Goal: Transaction & Acquisition: Book appointment/travel/reservation

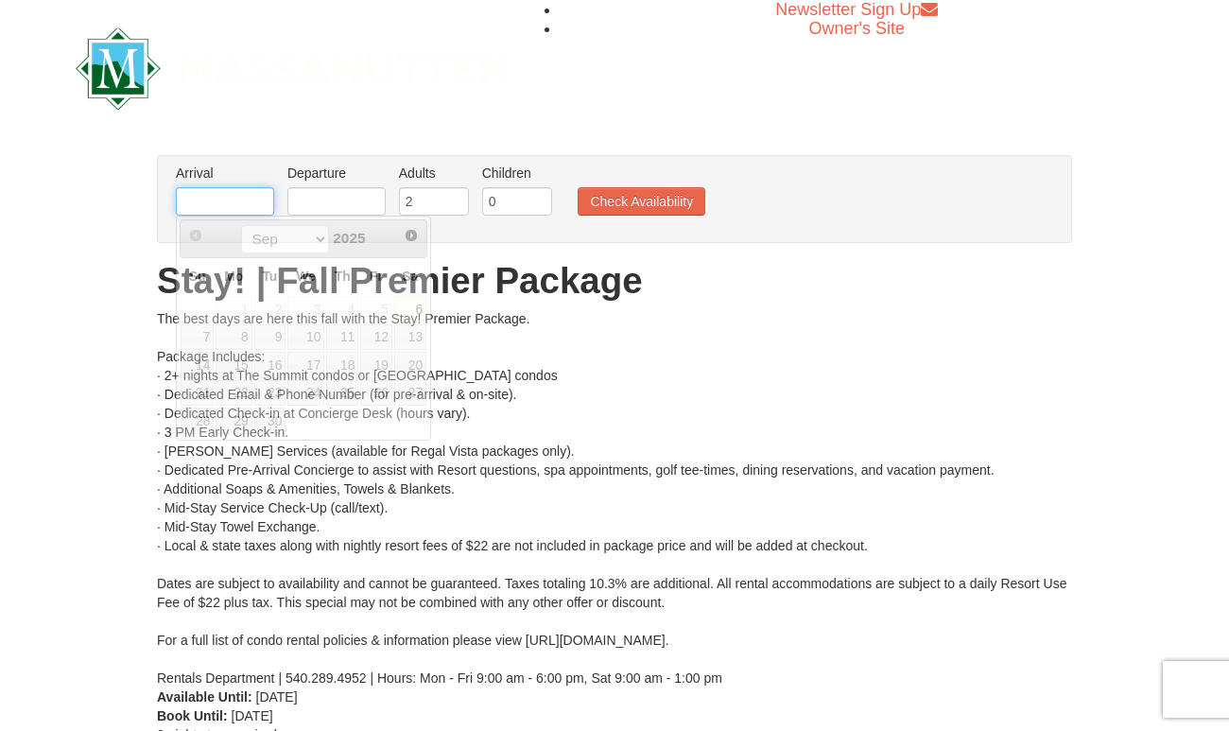
click at [228, 211] on input "text" at bounding box center [225, 201] width 98 height 28
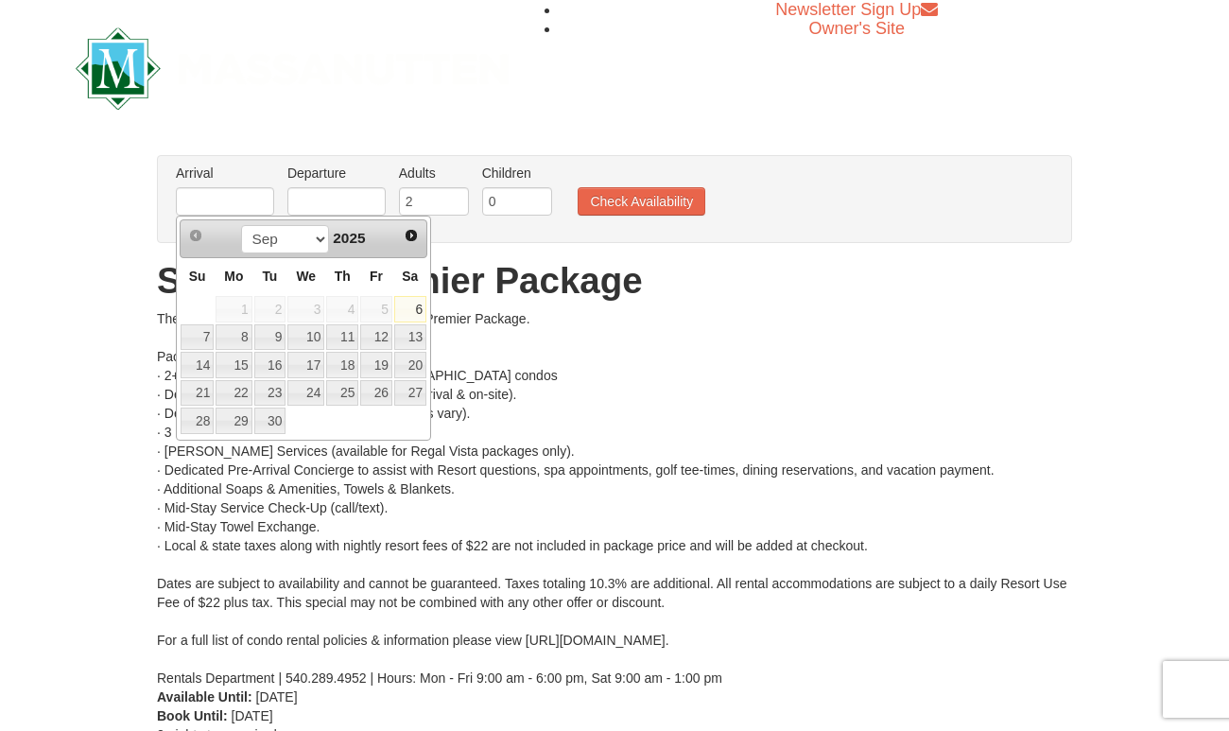
click at [380, 307] on span "5" at bounding box center [376, 309] width 32 height 26
click at [416, 312] on link "6" at bounding box center [410, 309] width 32 height 26
type input "[DATE]"
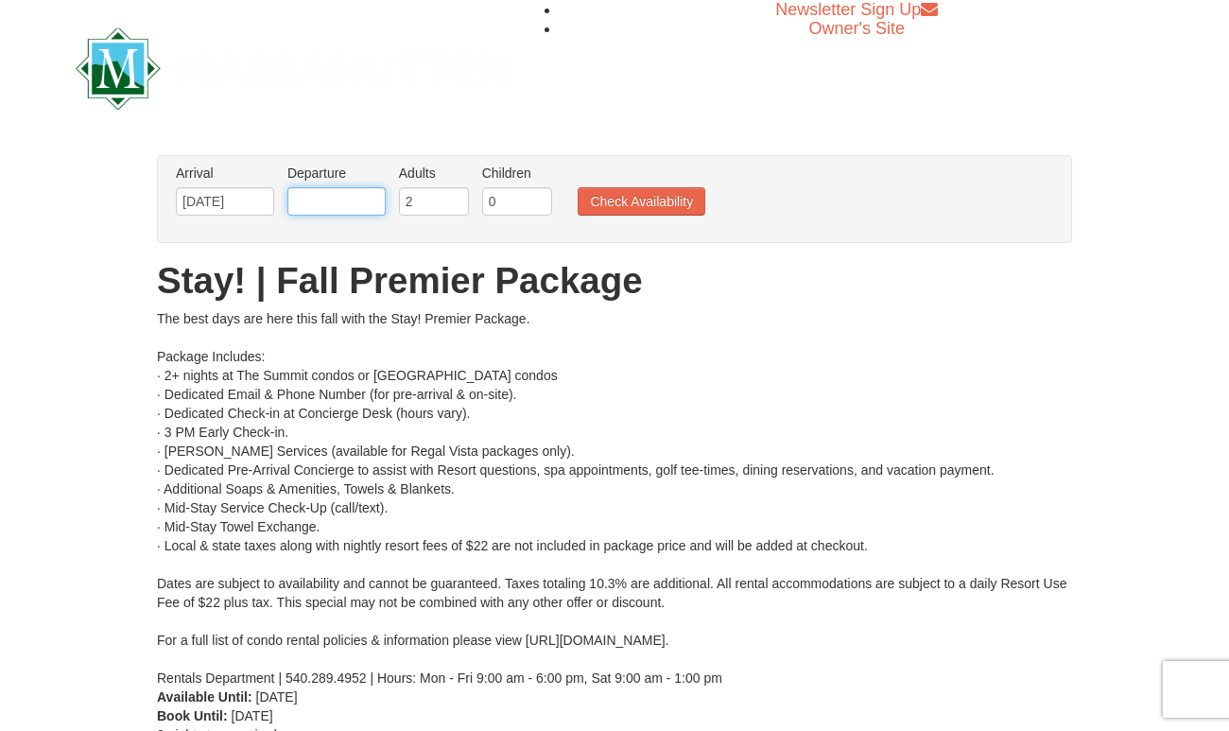
click at [342, 207] on input "text" at bounding box center [336, 201] width 98 height 28
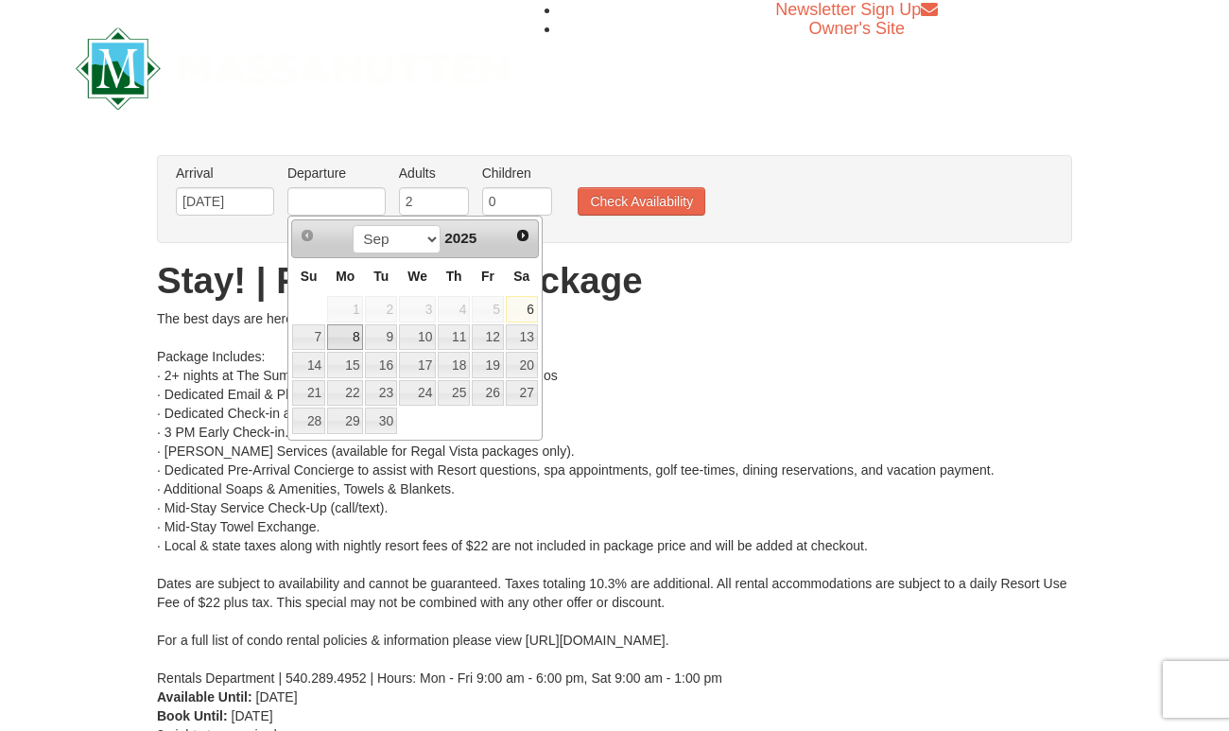
click at [332, 335] on link "8" at bounding box center [345, 337] width 36 height 26
type input "[DATE]"
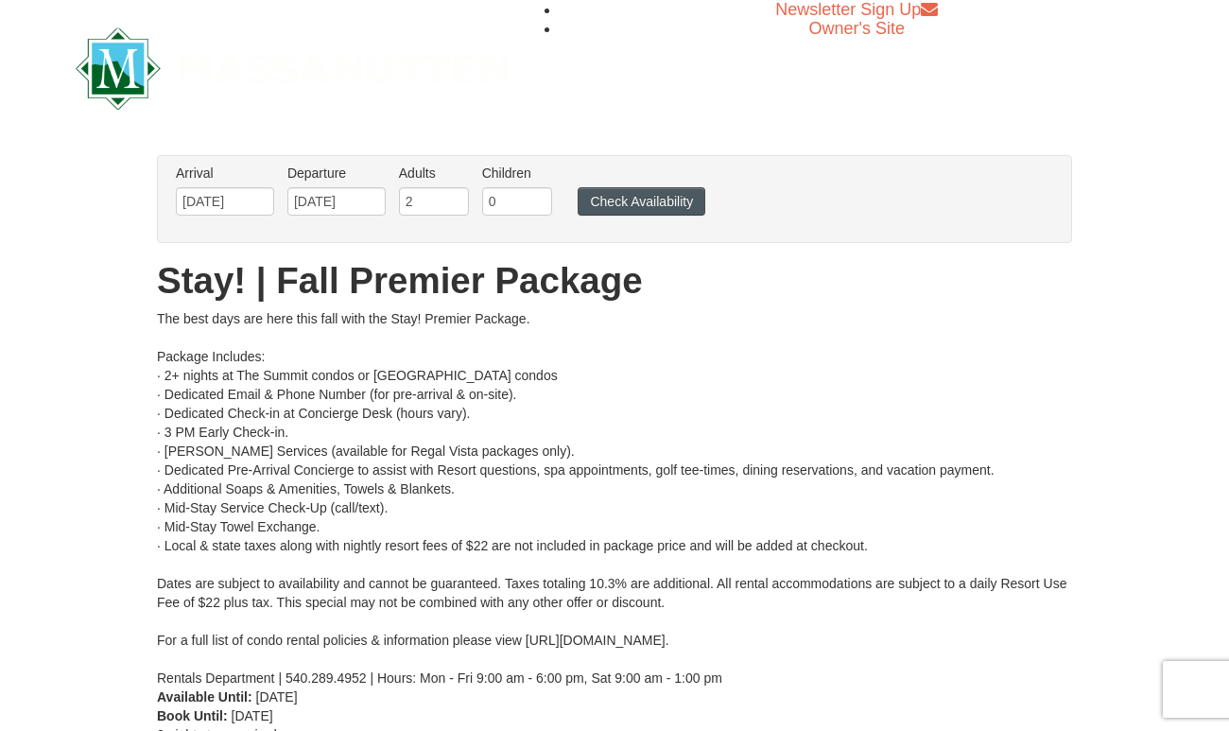
click at [653, 198] on button "Check Availability" at bounding box center [642, 201] width 128 height 28
click at [248, 203] on input "[DATE]" at bounding box center [225, 201] width 98 height 28
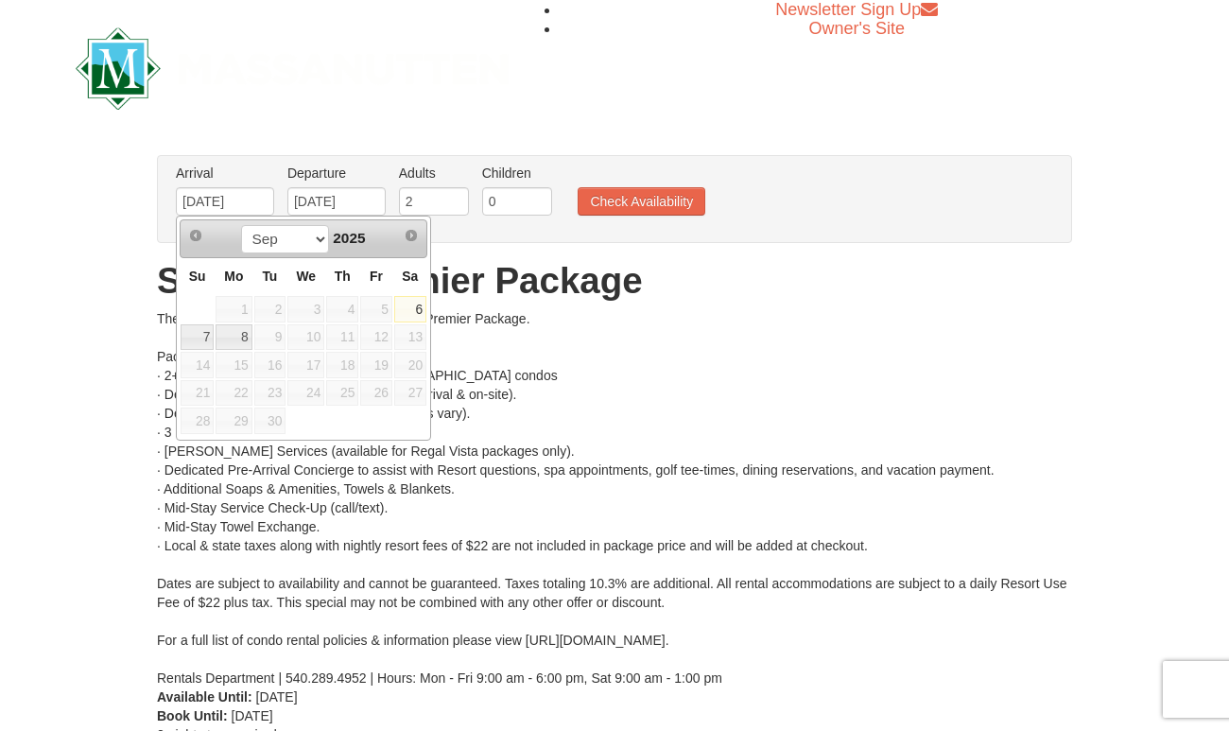
click at [382, 335] on span "12" at bounding box center [376, 337] width 32 height 26
click at [381, 335] on span "12" at bounding box center [376, 337] width 32 height 26
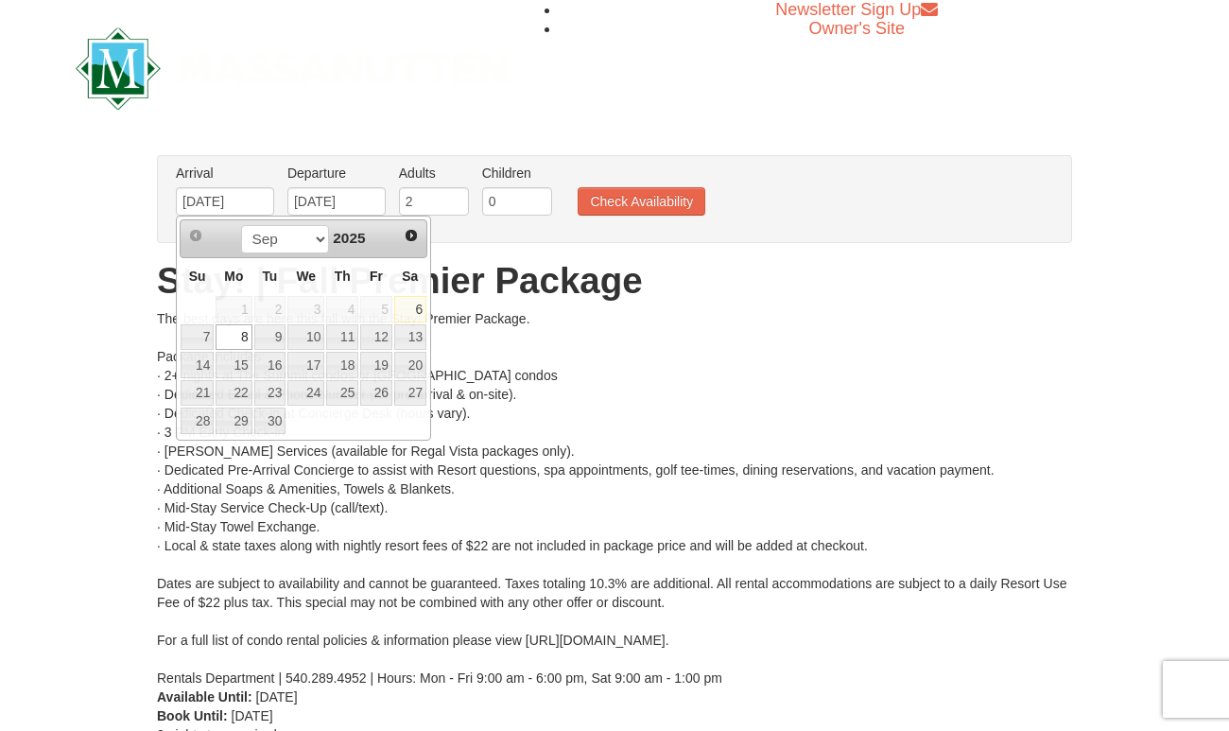
click at [567, 363] on div "The best days are here this fall with the Stay! Premier Package. Package Includ…" at bounding box center [614, 498] width 915 height 378
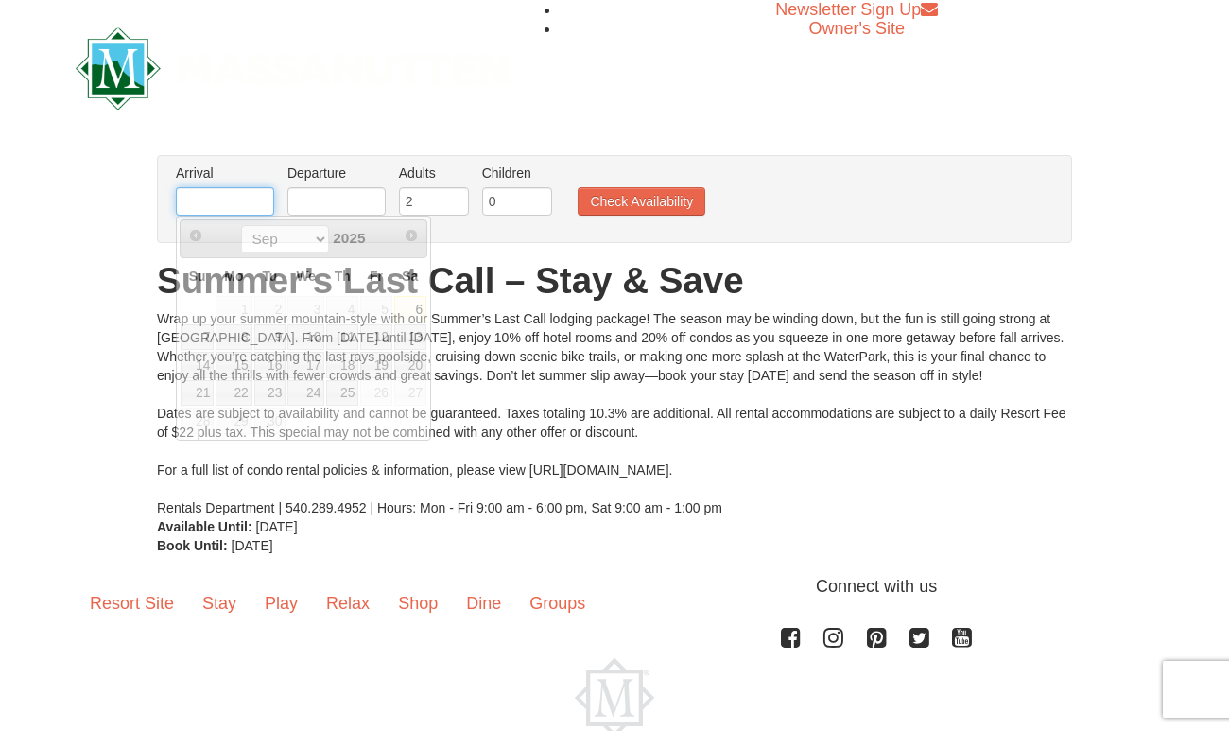
click at [234, 202] on input "text" at bounding box center [225, 201] width 98 height 28
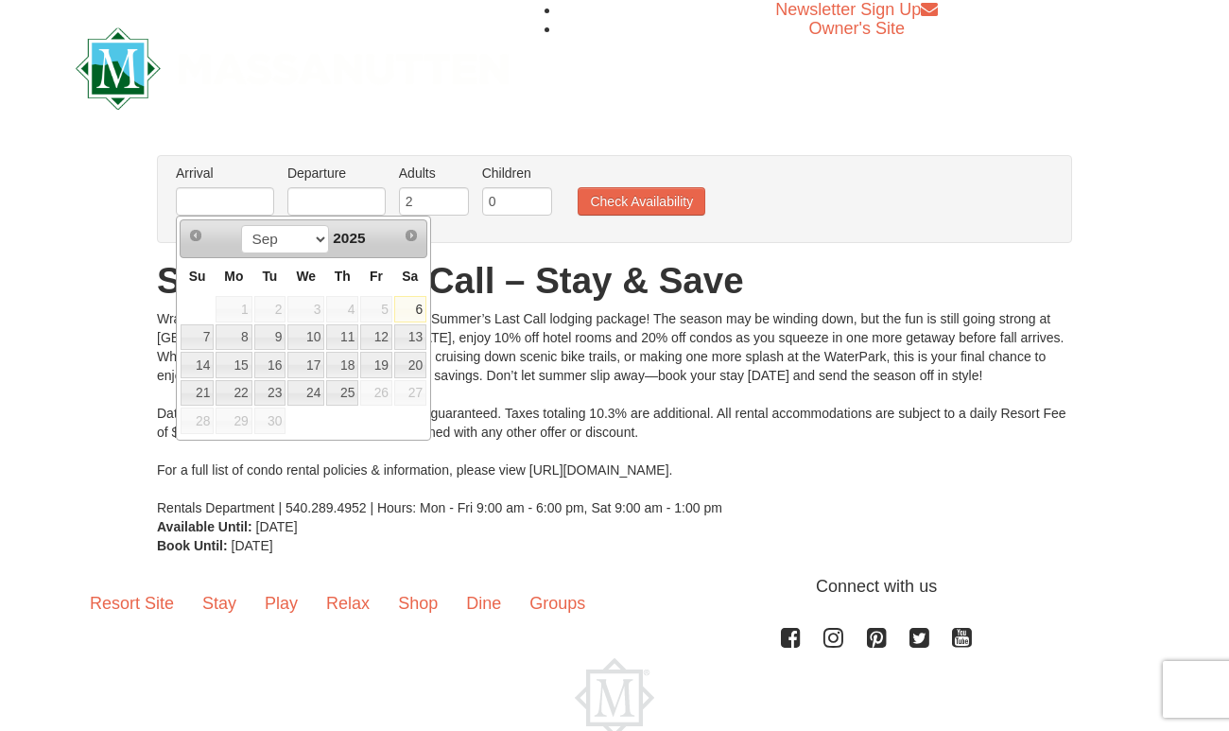
click at [376, 306] on span "5" at bounding box center [376, 309] width 32 height 26
click at [344, 309] on span "4" at bounding box center [342, 309] width 32 height 26
click at [326, 316] on td "4" at bounding box center [342, 309] width 34 height 28
click at [254, 324] on link "9" at bounding box center [270, 337] width 32 height 26
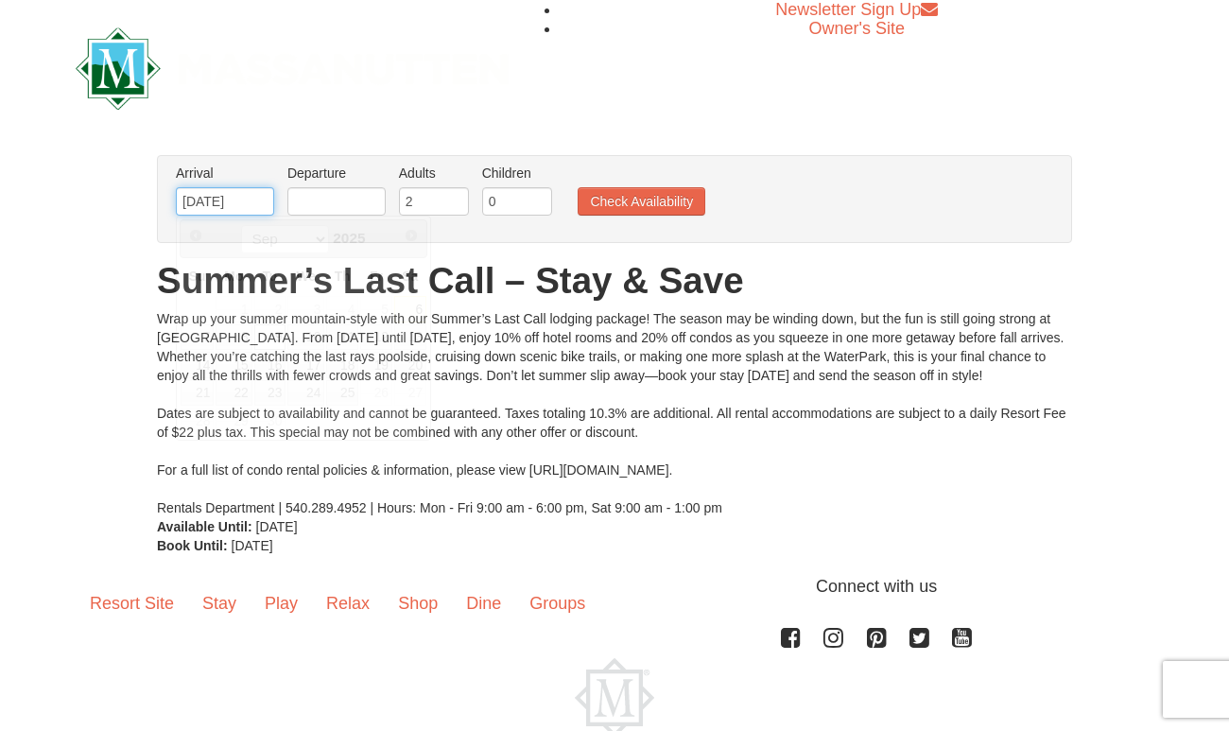
click at [236, 191] on input "09/09/2025" at bounding box center [225, 201] width 98 height 28
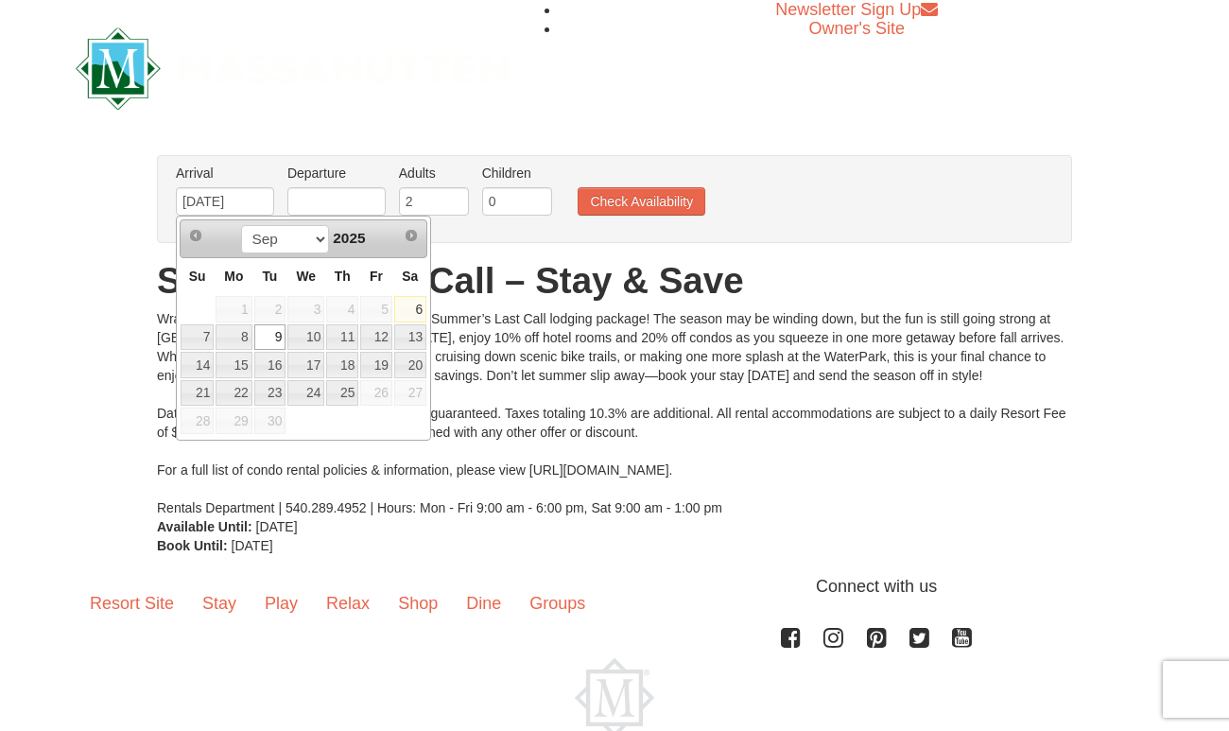
click at [414, 305] on link "6" at bounding box center [410, 309] width 32 height 26
type input "[DATE]"
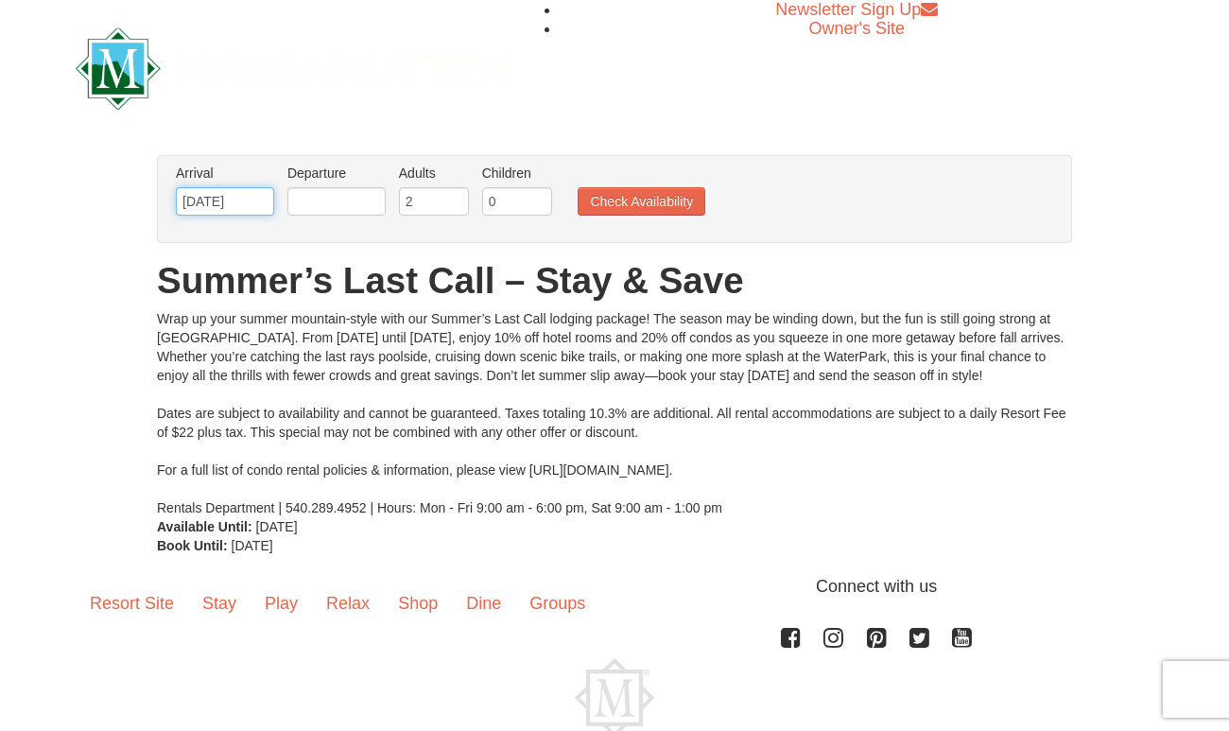
click at [249, 207] on input "[DATE]" at bounding box center [225, 201] width 98 height 28
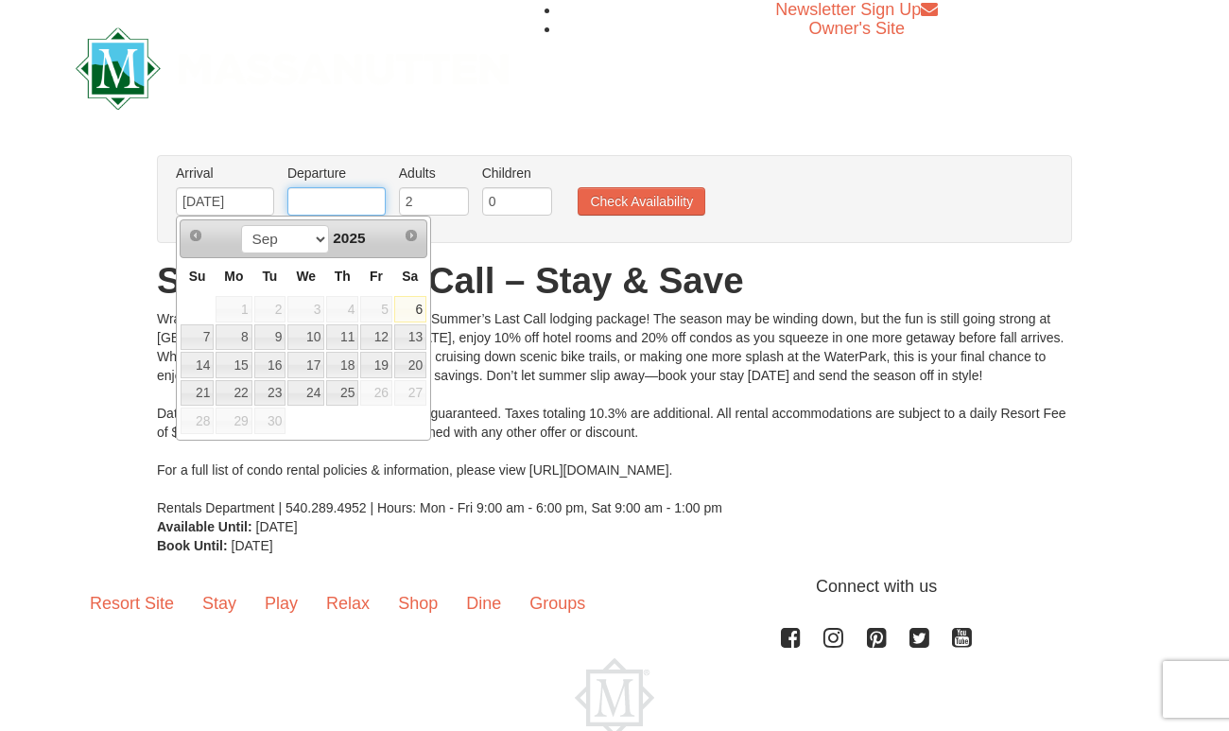
click at [340, 202] on input "text" at bounding box center [336, 201] width 98 height 28
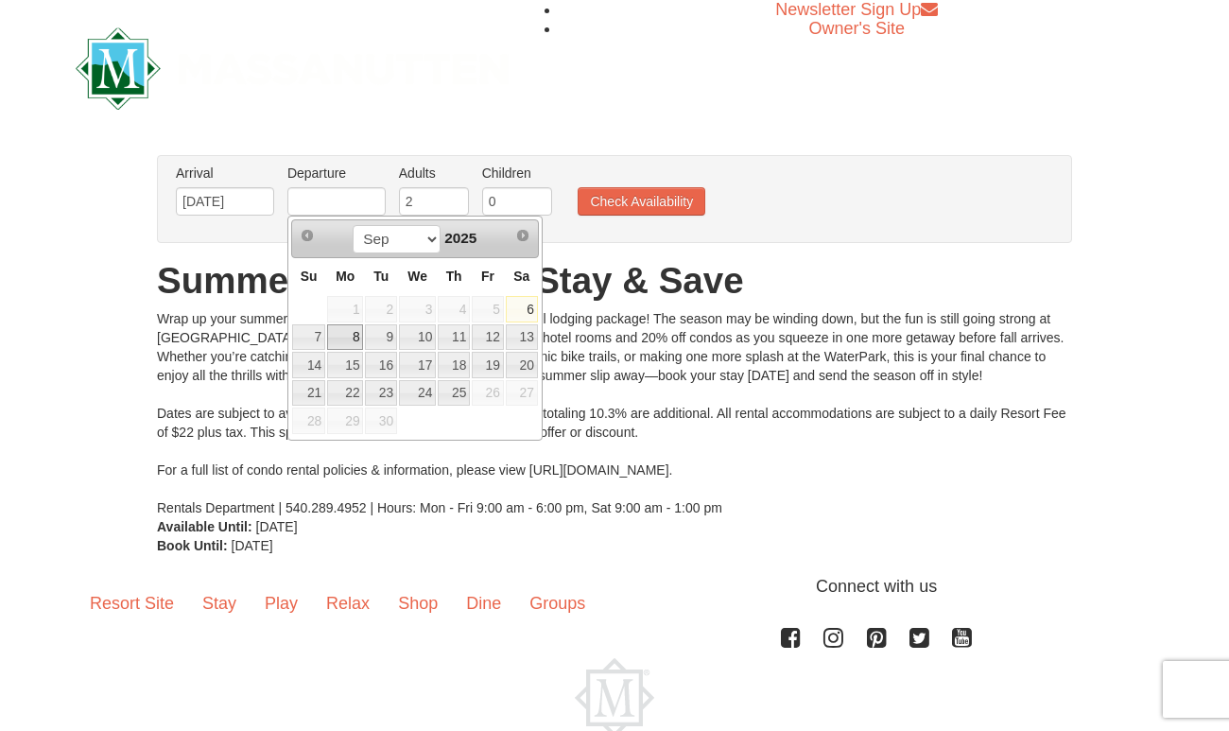
click at [357, 334] on link "8" at bounding box center [345, 337] width 36 height 26
type input "[DATE]"
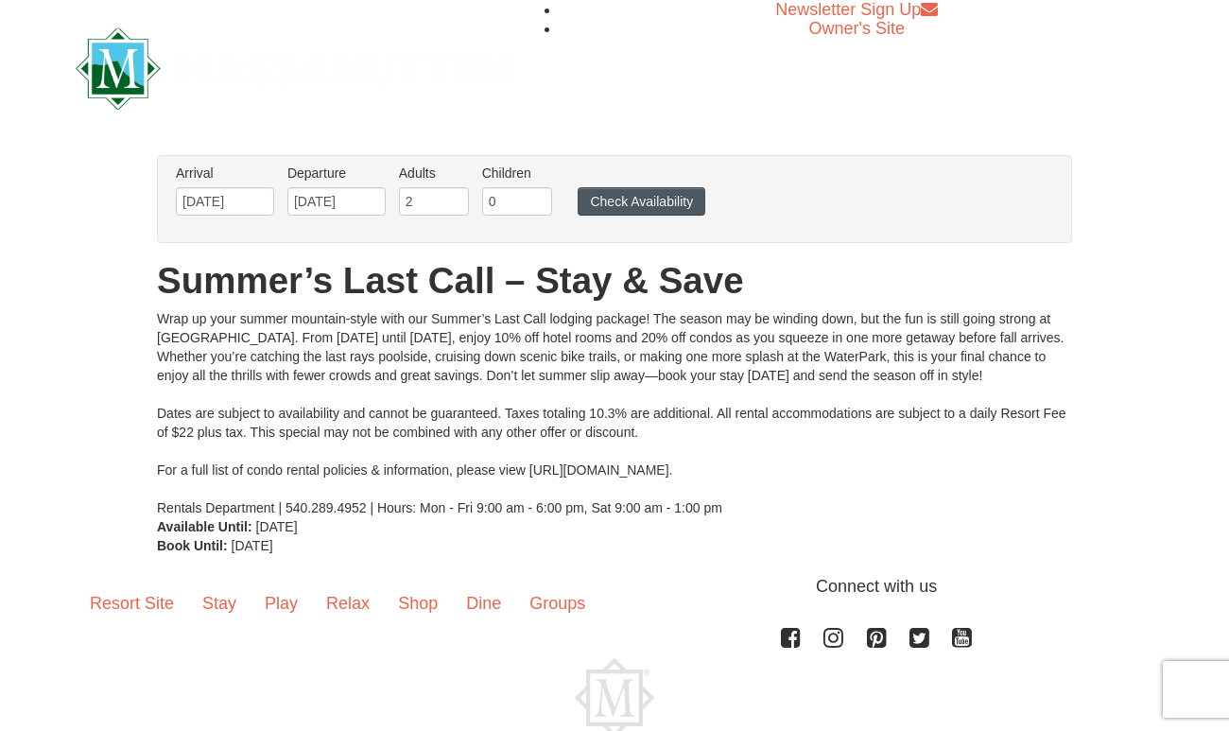
click at [618, 204] on button "Check Availability" at bounding box center [642, 201] width 128 height 28
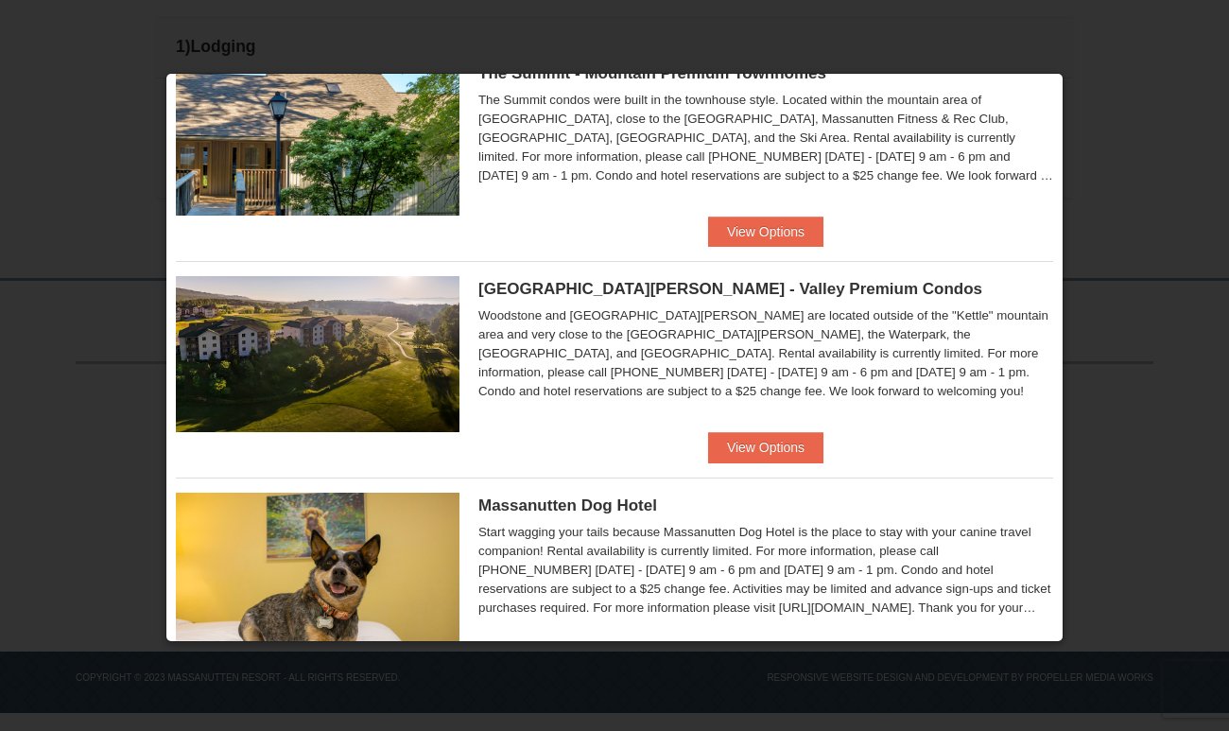
scroll to position [805, 0]
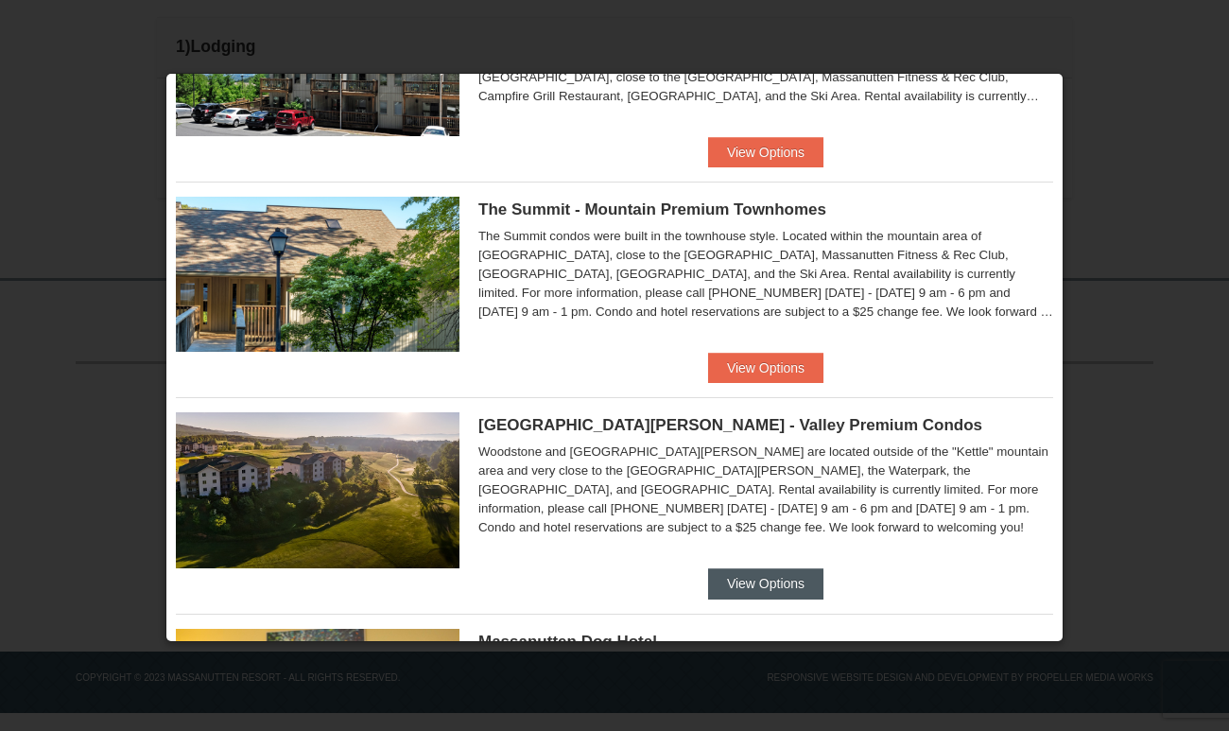
click at [758, 583] on button "View Options" at bounding box center [765, 583] width 115 height 30
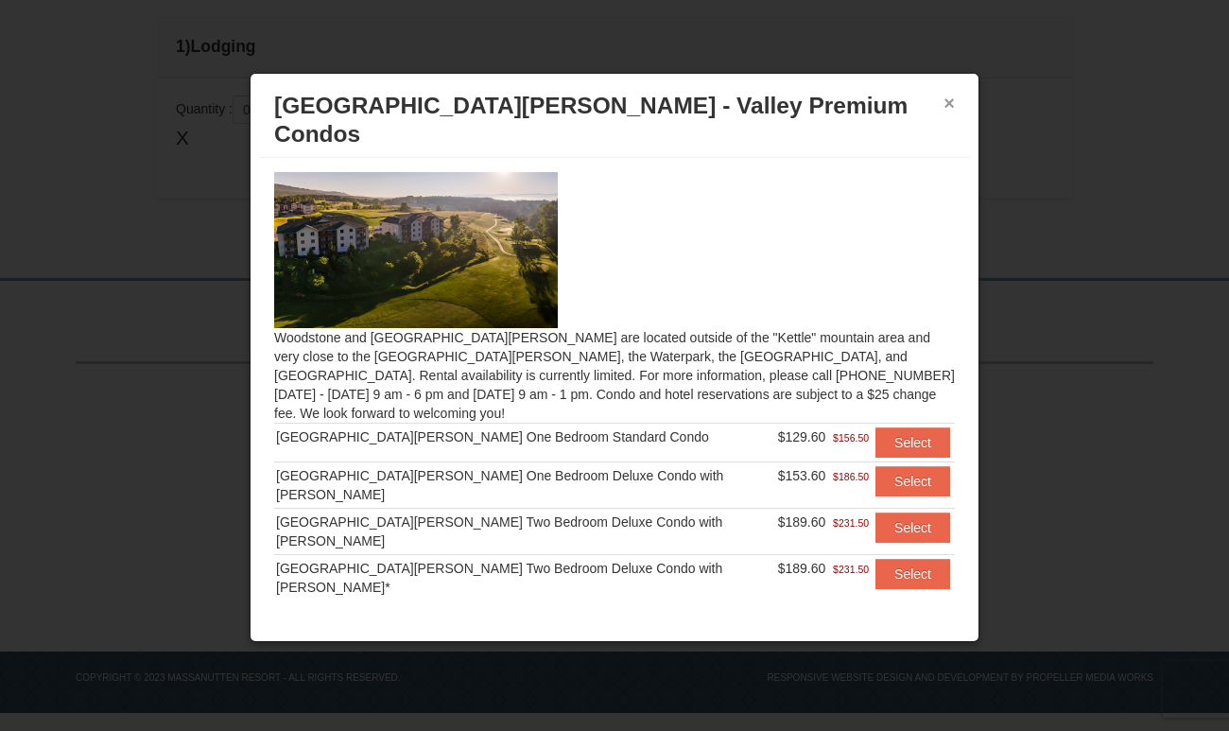
click at [944, 108] on button "×" at bounding box center [949, 103] width 11 height 19
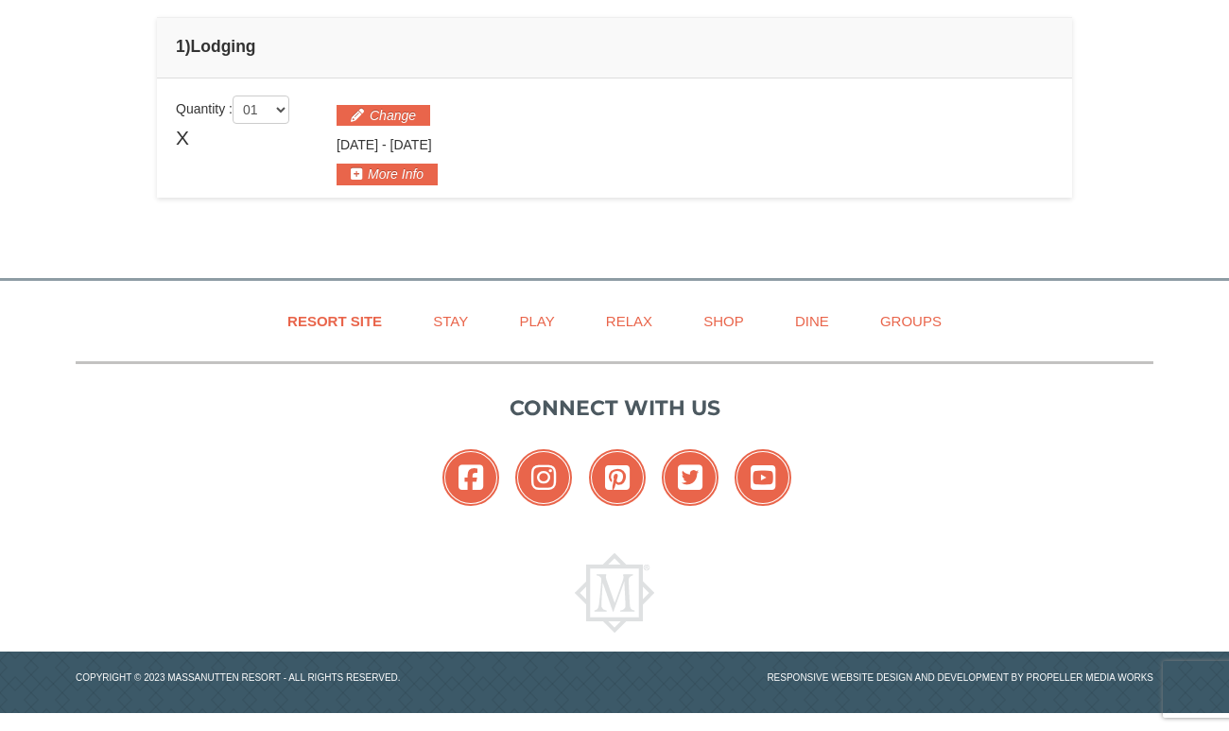
scroll to position [0, 0]
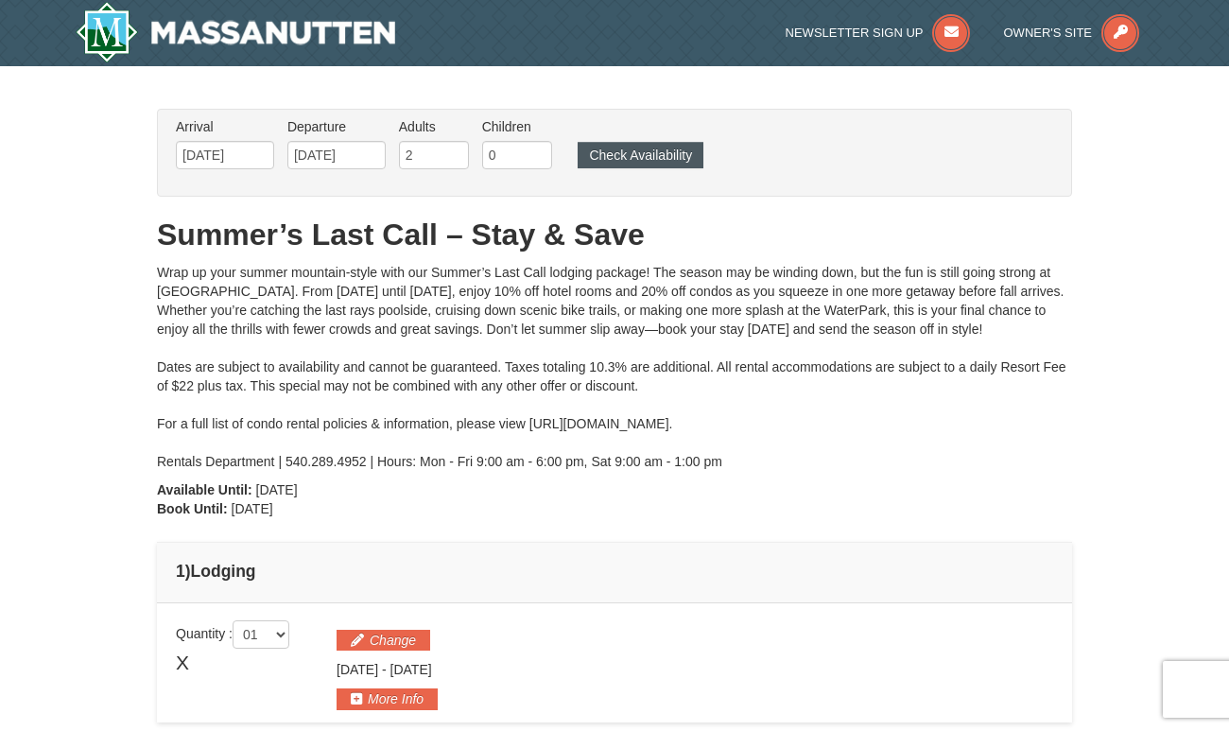
click at [634, 156] on button "Check Availability" at bounding box center [641, 155] width 126 height 26
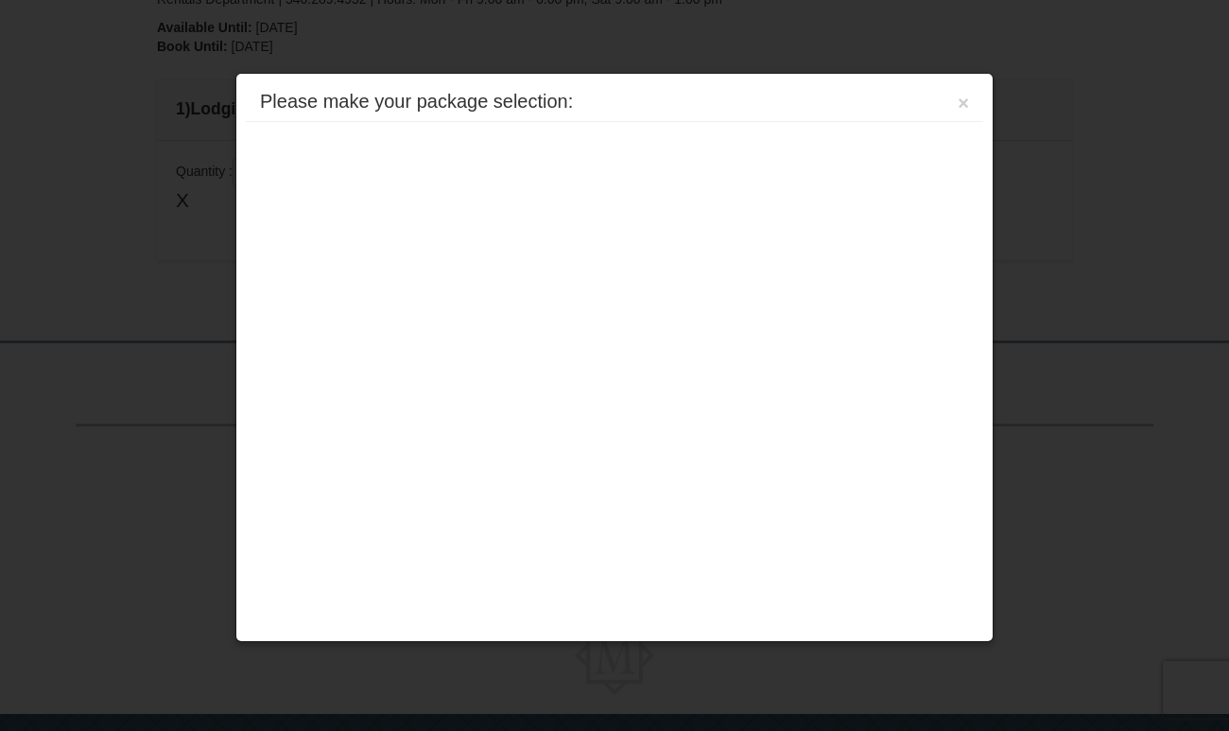
scroll to position [525, 0]
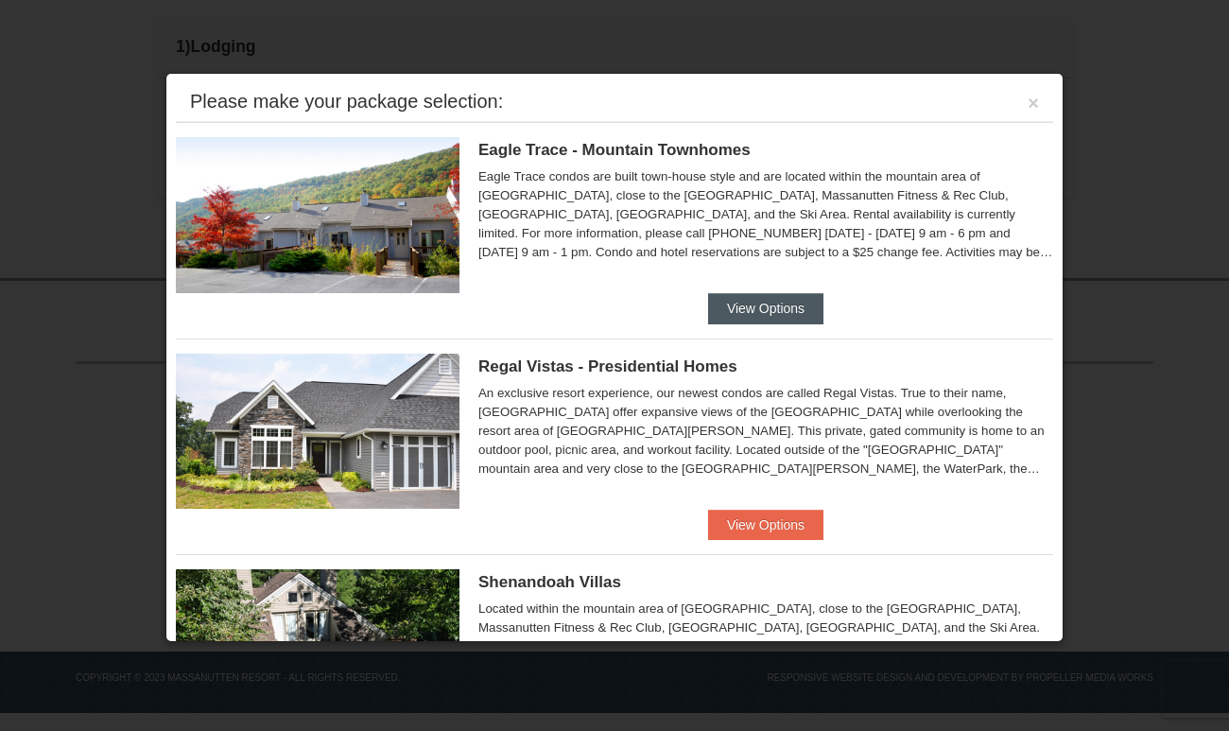
click at [734, 311] on button "View Options" at bounding box center [765, 308] width 115 height 30
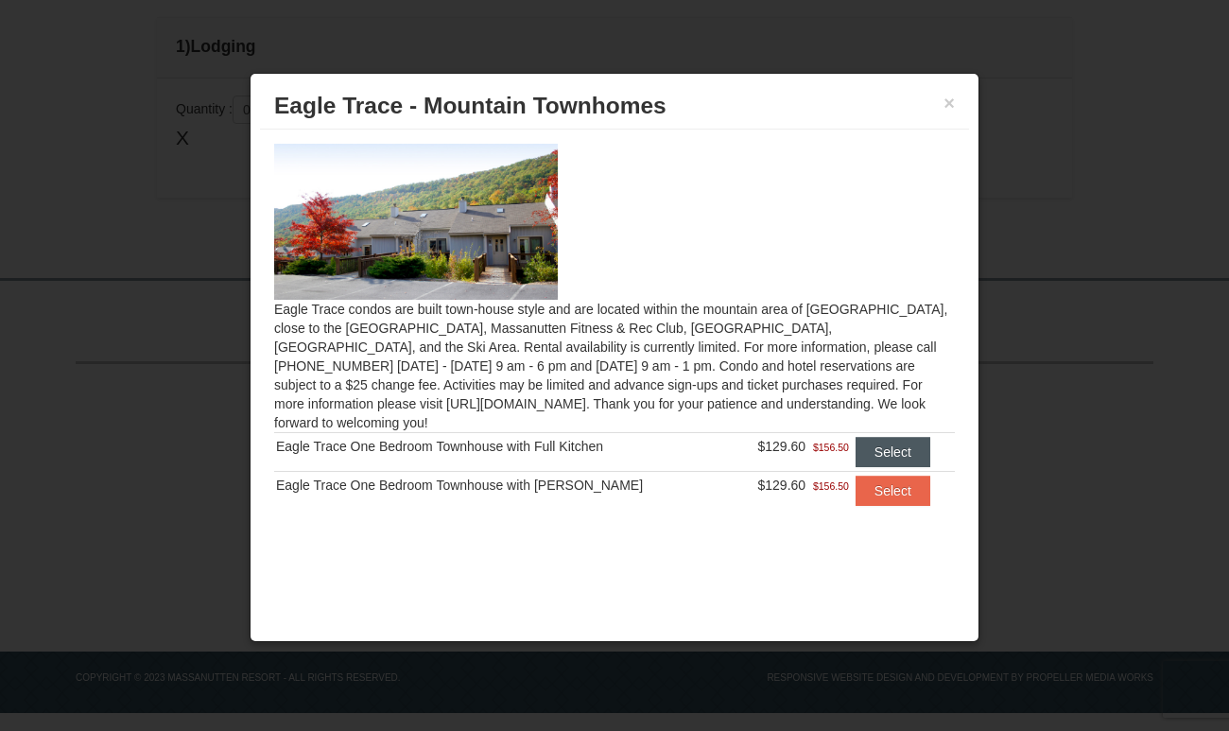
click at [883, 437] on button "Select" at bounding box center [893, 452] width 75 height 30
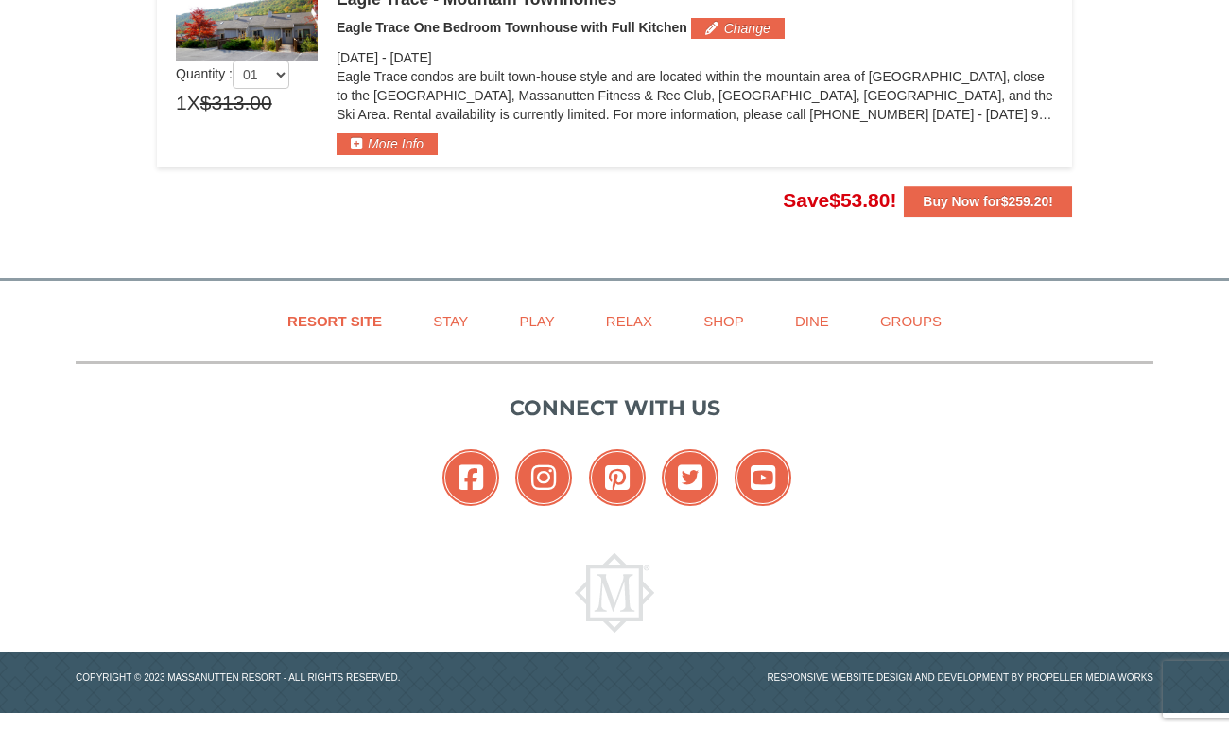
scroll to position [0, 0]
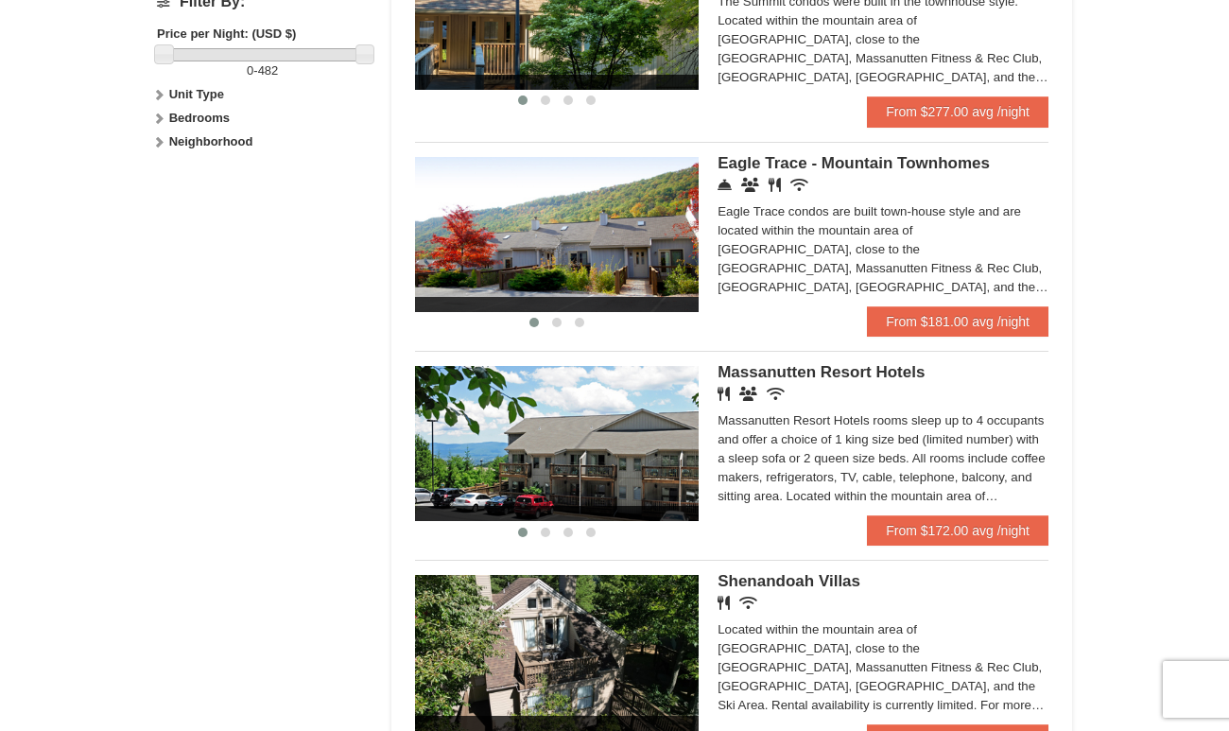
scroll to position [1034, 0]
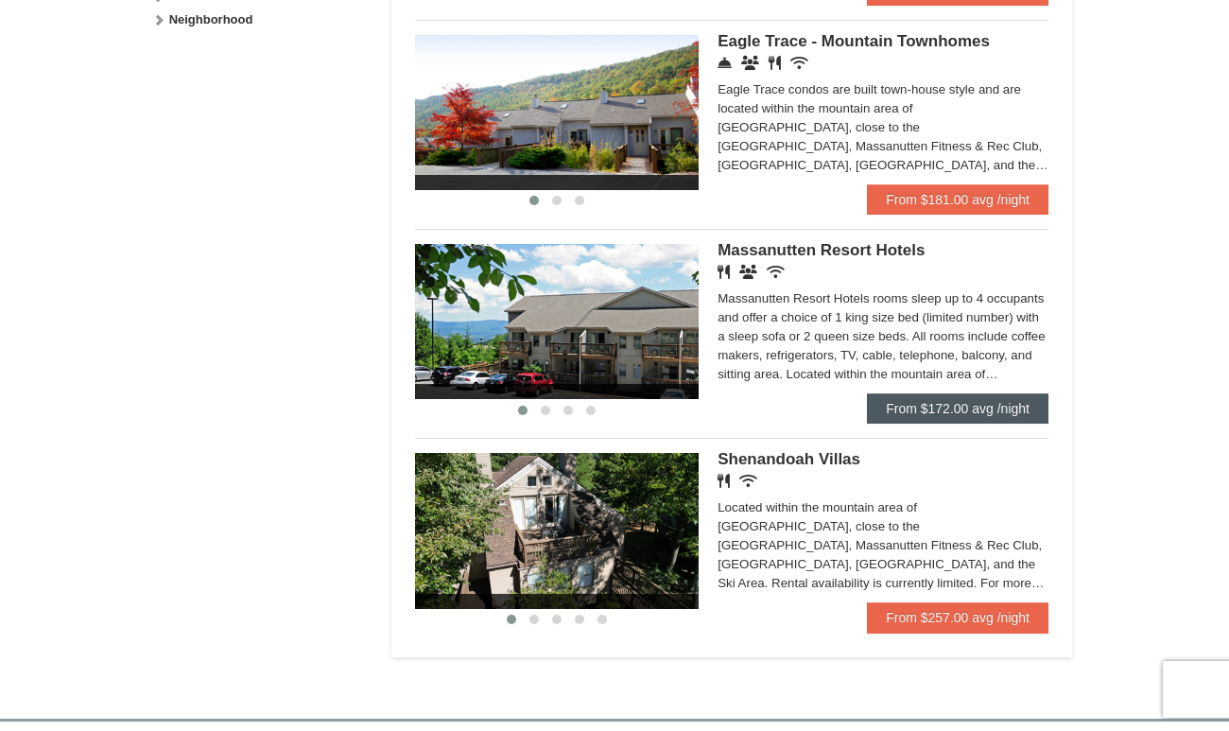
click at [950, 406] on link "From $172.00 avg /night" at bounding box center [958, 408] width 182 height 30
